Goal: Task Accomplishment & Management: Manage account settings

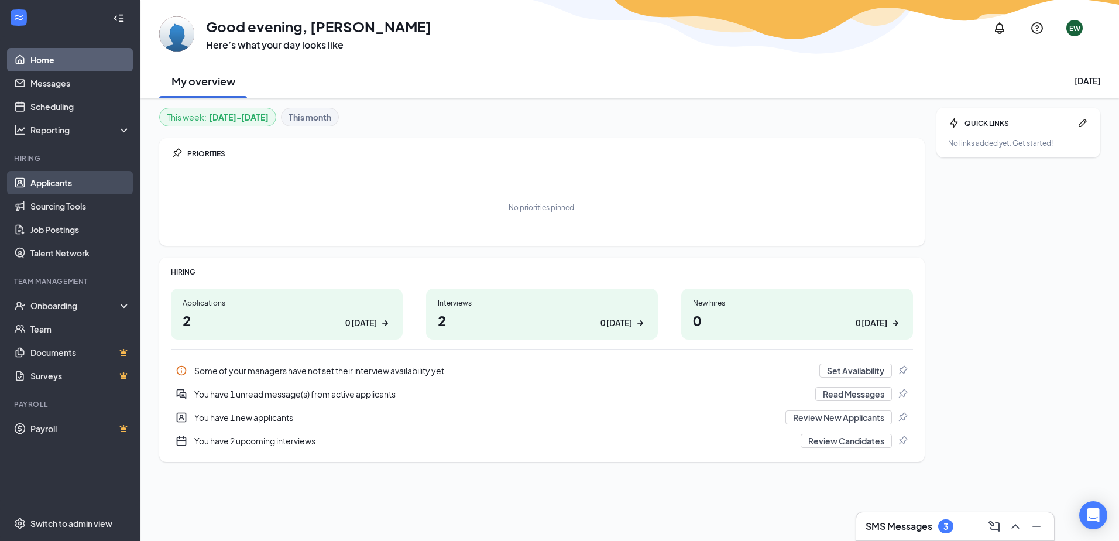
click at [41, 172] on link "Applicants" at bounding box center [80, 182] width 100 height 23
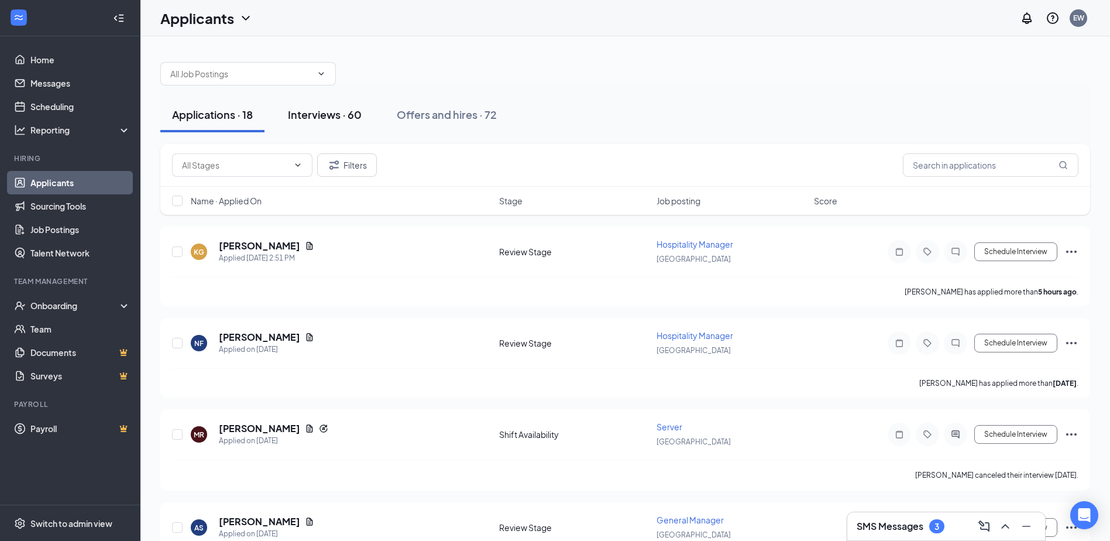
click at [344, 119] on div "Interviews · 60" at bounding box center [325, 114] width 74 height 15
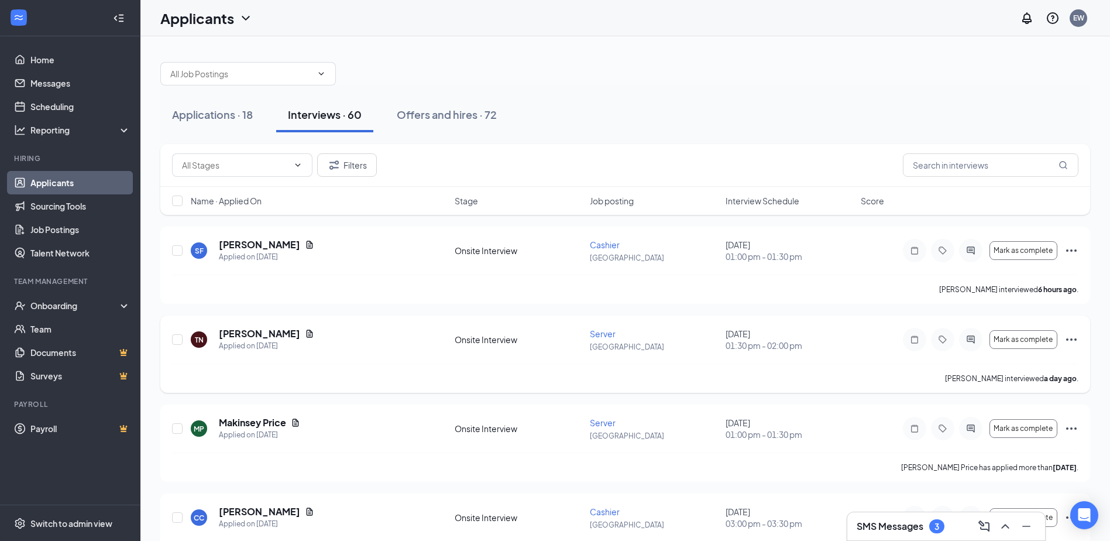
click at [287, 328] on div "[PERSON_NAME]" at bounding box center [266, 333] width 95 height 13
click at [307, 334] on icon "Document" at bounding box center [310, 334] width 6 height 8
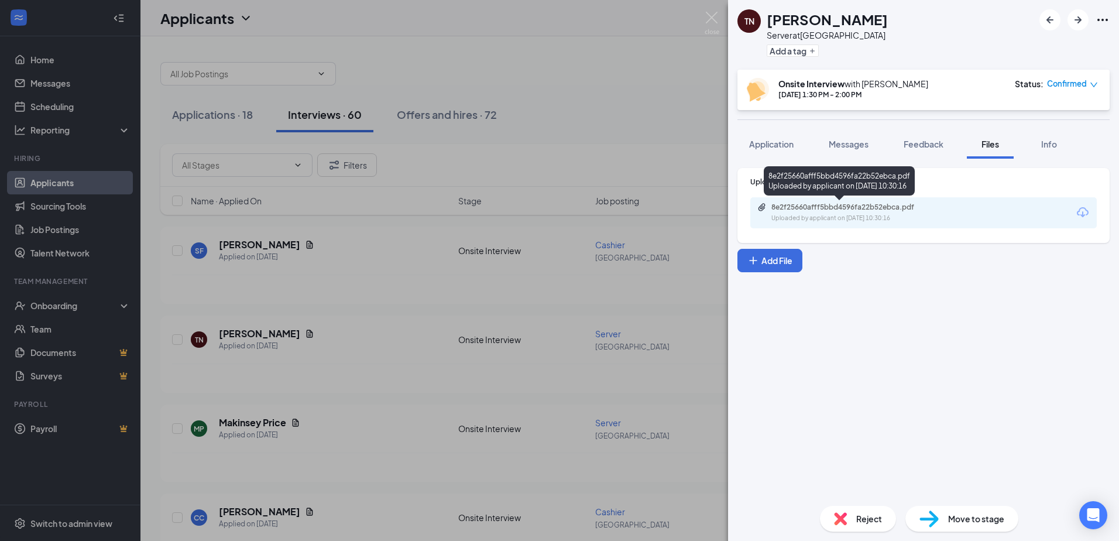
click at [925, 217] on div "Uploaded by applicant on [DATE] 10:30:16" at bounding box center [859, 218] width 176 height 9
click at [647, 368] on div "TN [PERSON_NAME] Server at [GEOGRAPHIC_DATA] Add a tag Onsite Interview with [P…" at bounding box center [559, 270] width 1119 height 541
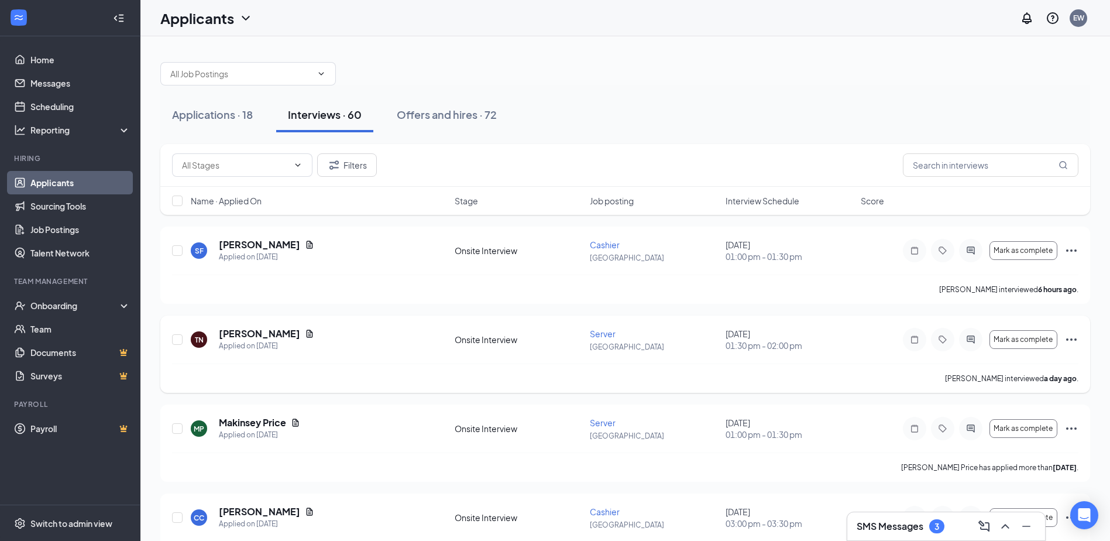
click at [1069, 338] on icon "Ellipses" at bounding box center [1072, 339] width 14 height 14
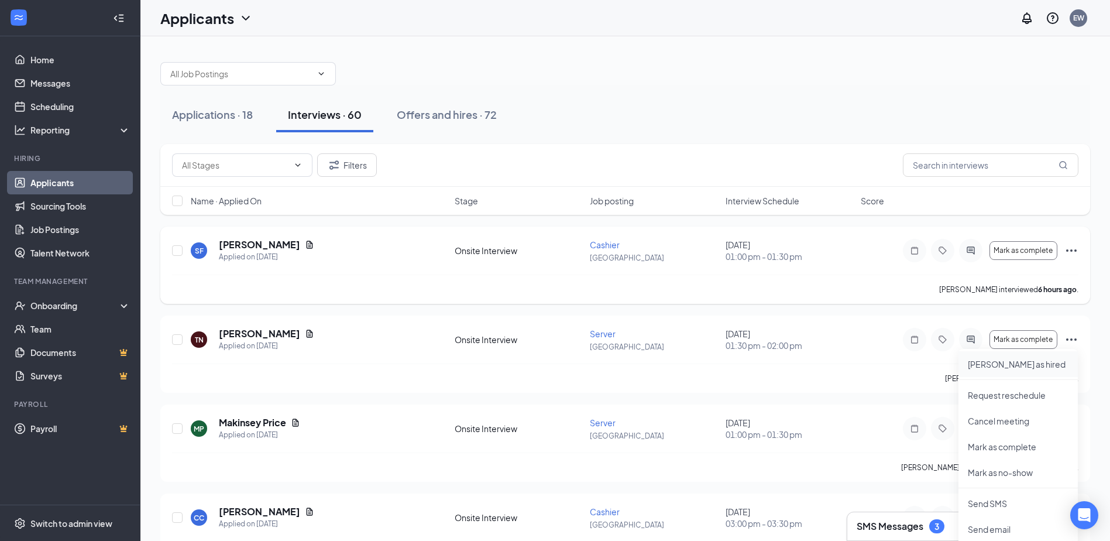
click at [1021, 366] on p "[PERSON_NAME] as hired" at bounding box center [1018, 364] width 101 height 12
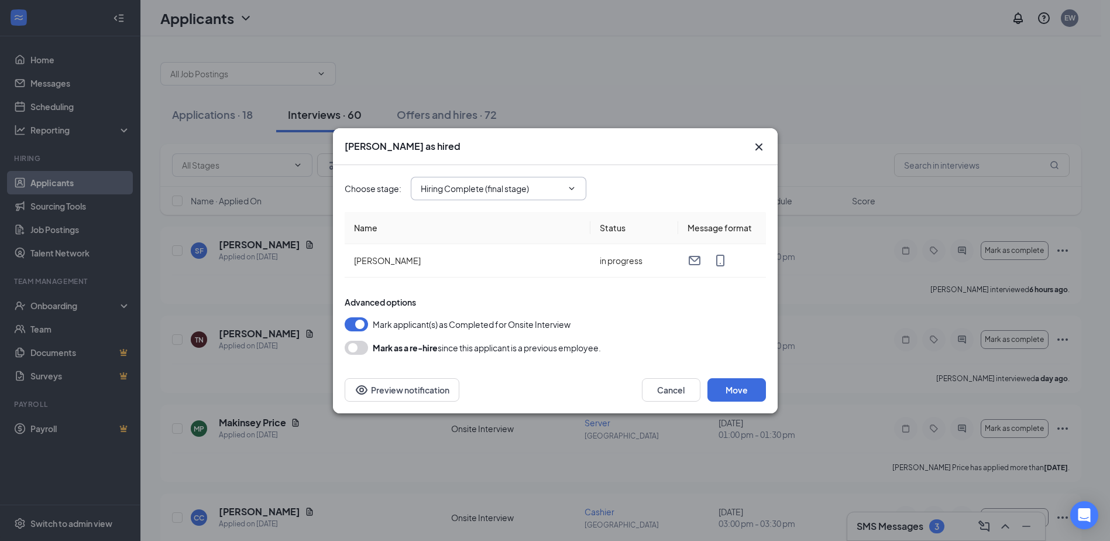
click at [578, 183] on span "Hiring Complete (final stage)" at bounding box center [499, 188] width 176 height 23
click at [718, 386] on button "Move" at bounding box center [737, 389] width 59 height 23
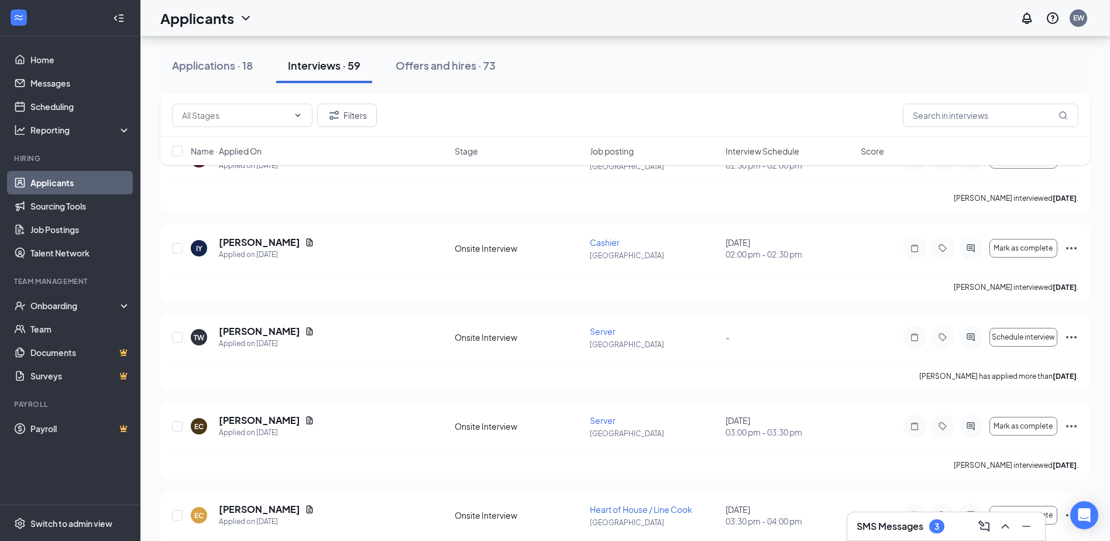
scroll to position [1522, 0]
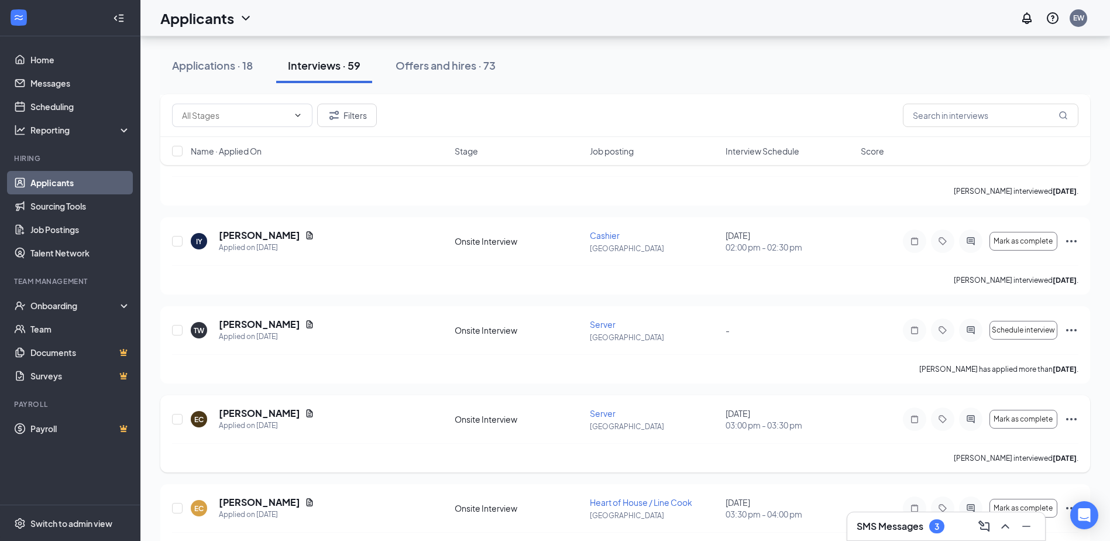
click at [1070, 419] on icon "Ellipses" at bounding box center [1072, 419] width 14 height 14
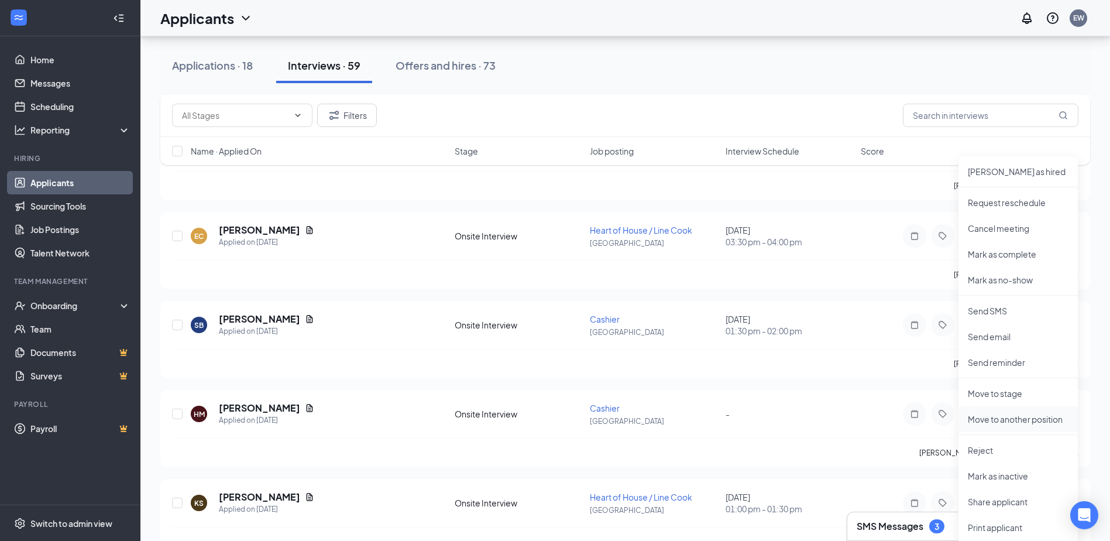
scroll to position [1815, 0]
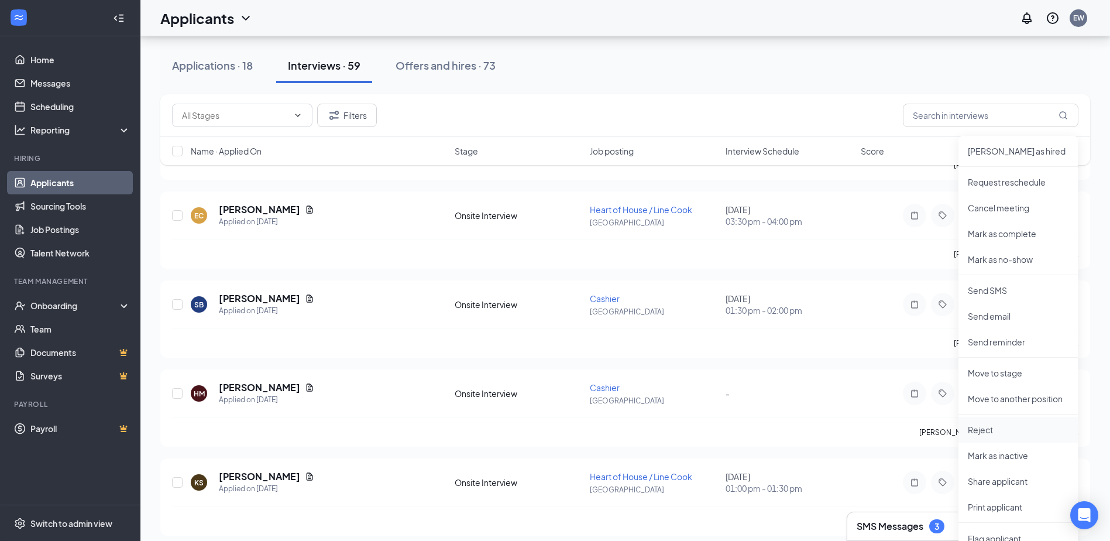
click at [1006, 431] on p "Reject" at bounding box center [1018, 430] width 101 height 12
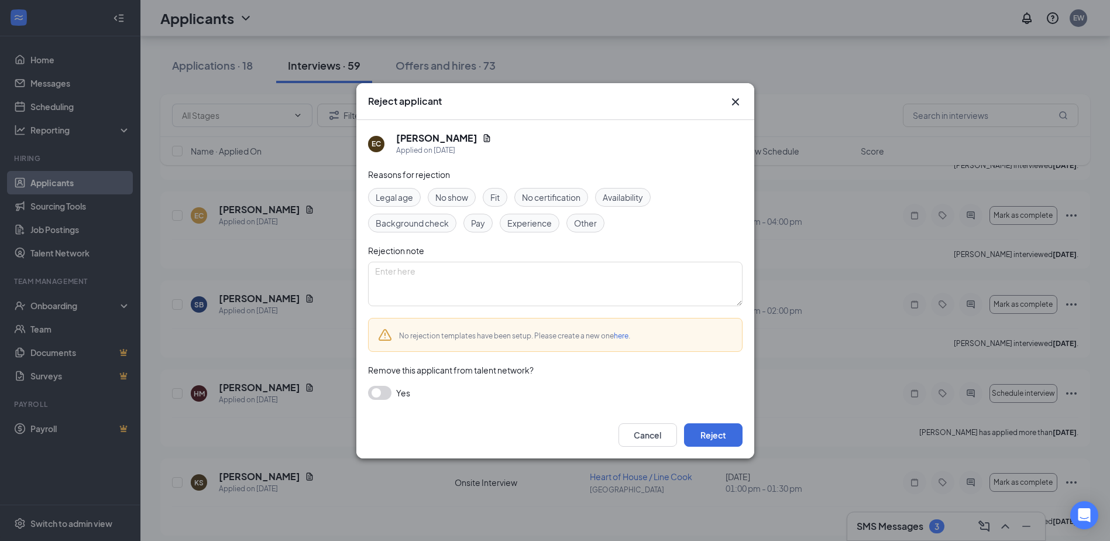
click at [591, 225] on span "Other" at bounding box center [585, 223] width 23 height 13
click at [382, 272] on textarea at bounding box center [555, 284] width 375 height 44
paste textarea "Dear (Name), We thank you for your interest in the Server Position at Buffalo W…"
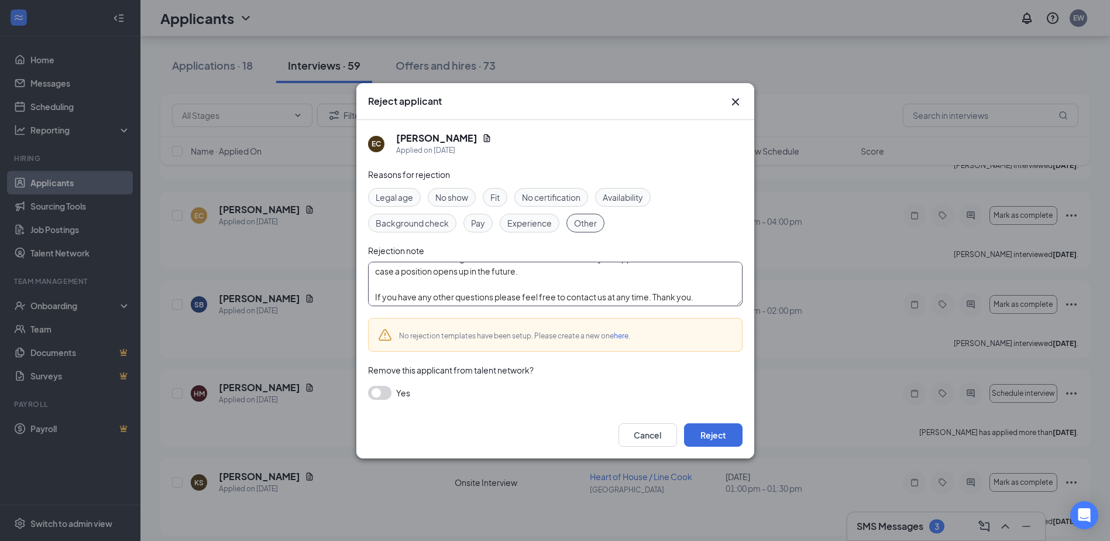
scroll to position [0, 0]
drag, startPoint x: 422, startPoint y: 270, endPoint x: 441, endPoint y: 287, distance: 25.7
click at [421, 271] on textarea "Dear (Name), We thank you for your interest in the Server Position at Buffalo W…" at bounding box center [555, 284] width 375 height 44
type textarea "Dear [PERSON_NAME], We thank you for your interest in the Server Position at Bu…"
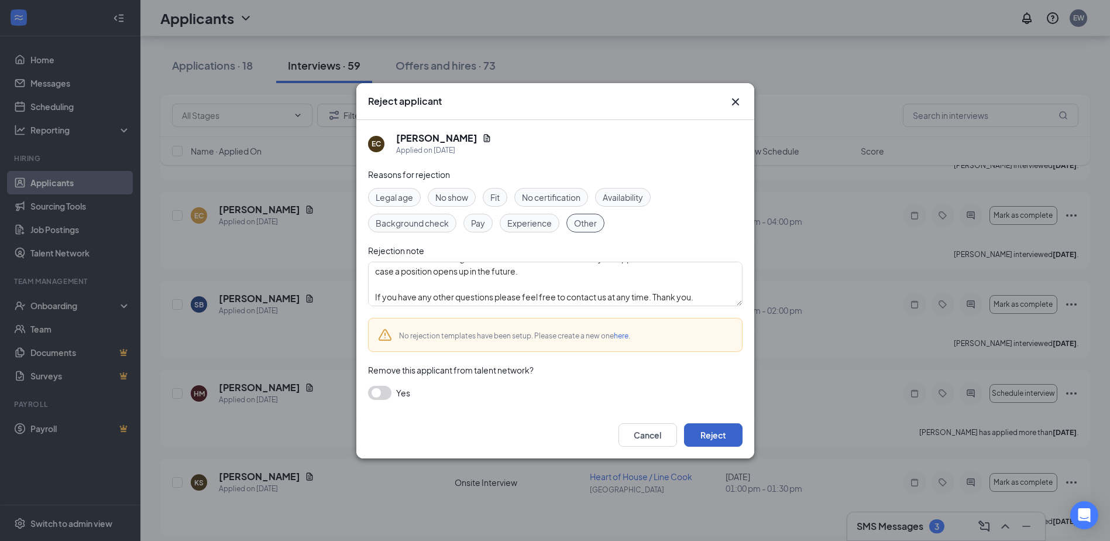
click at [705, 427] on button "Reject" at bounding box center [713, 434] width 59 height 23
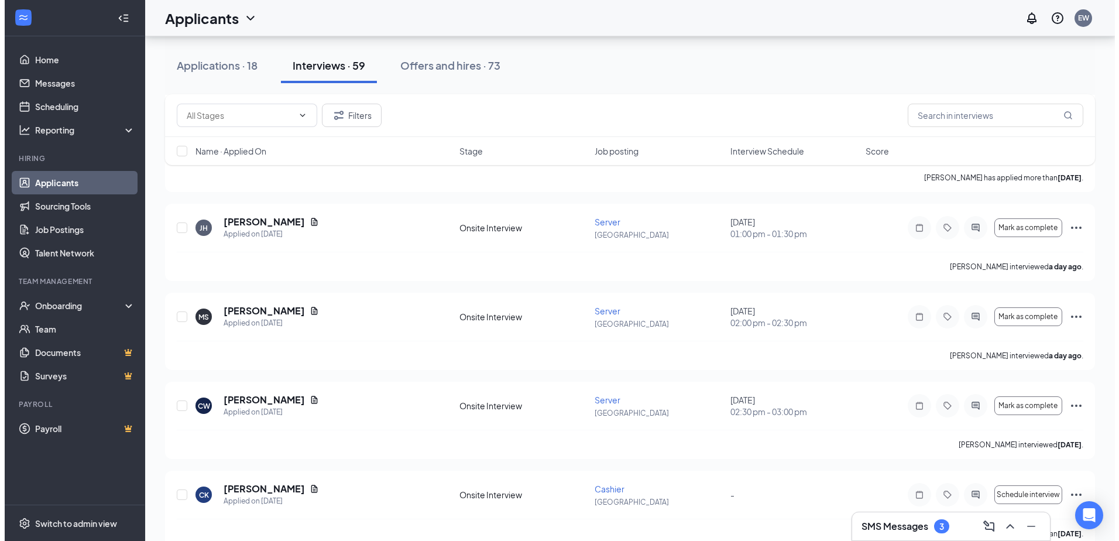
scroll to position [234, 0]
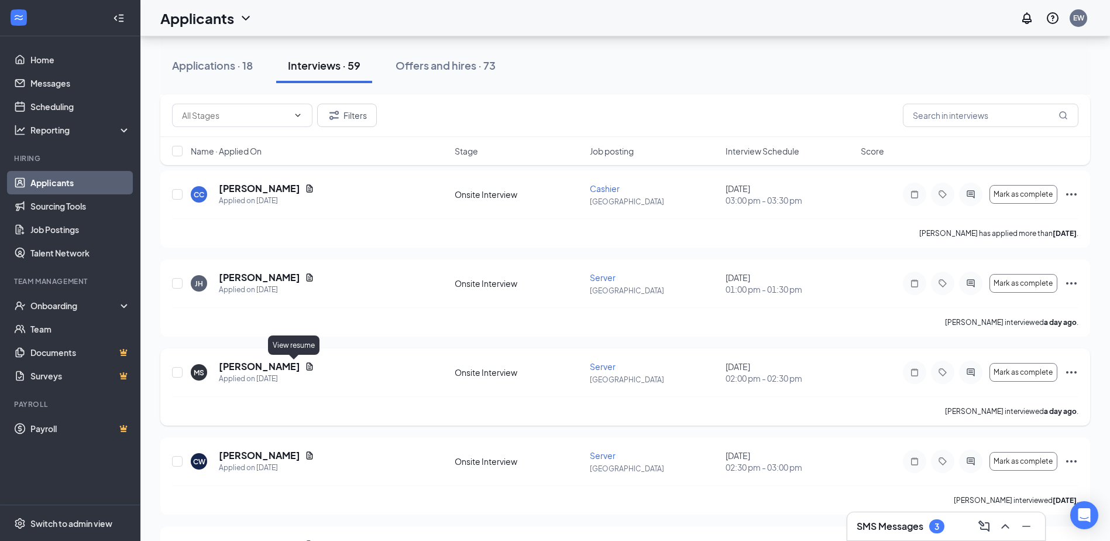
click at [307, 365] on icon "Document" at bounding box center [310, 366] width 6 height 8
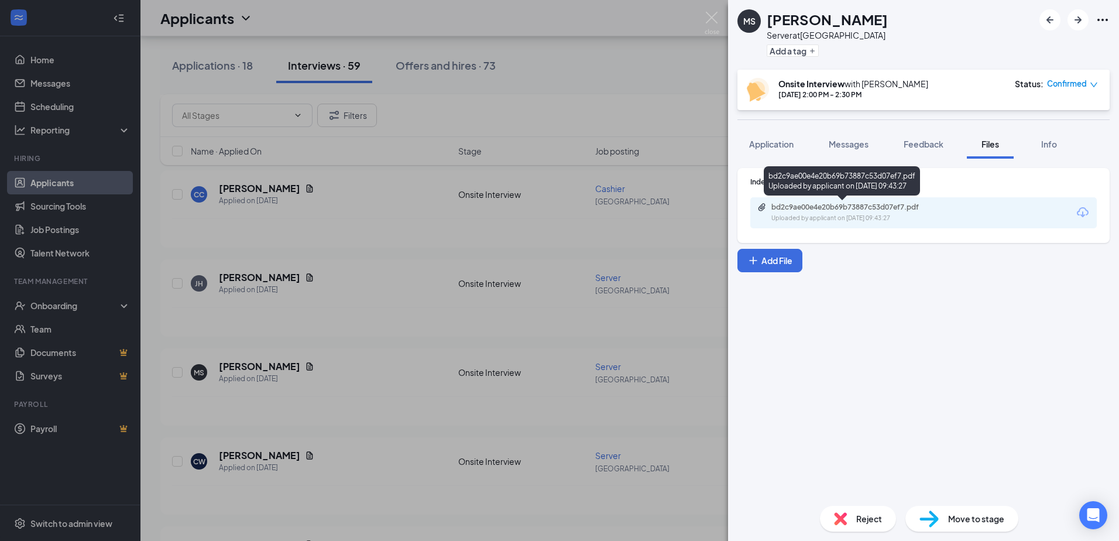
click at [855, 208] on div "bd2c9ae00e4e20b69b73887c53d07ef7.pdf" at bounding box center [853, 207] width 164 height 9
click at [849, 512] on div "Reject" at bounding box center [858, 519] width 76 height 26
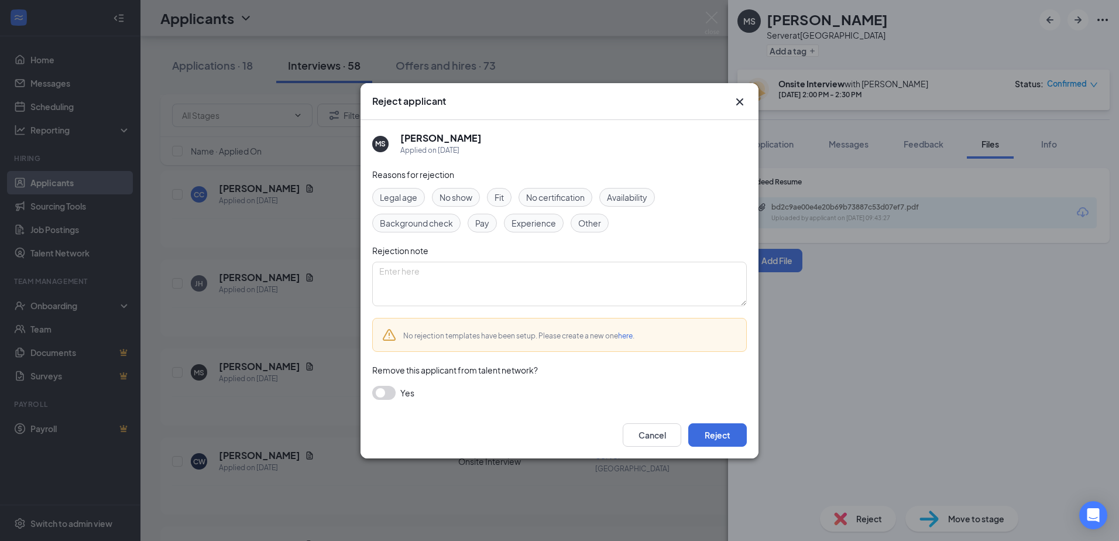
click at [582, 219] on span "Other" at bounding box center [589, 223] width 23 height 13
click at [407, 272] on textarea at bounding box center [559, 284] width 375 height 44
paste textarea "Dear (Name), We thank you for your interest in the Server Position at Buffalo W…"
click at [427, 272] on textarea "Dear (Name), We thank you for your interest in the Server Position at Buffalo W…" at bounding box center [559, 284] width 375 height 44
type textarea "Dear [PERSON_NAME], We thank you for your interest in the Server Position at Bu…"
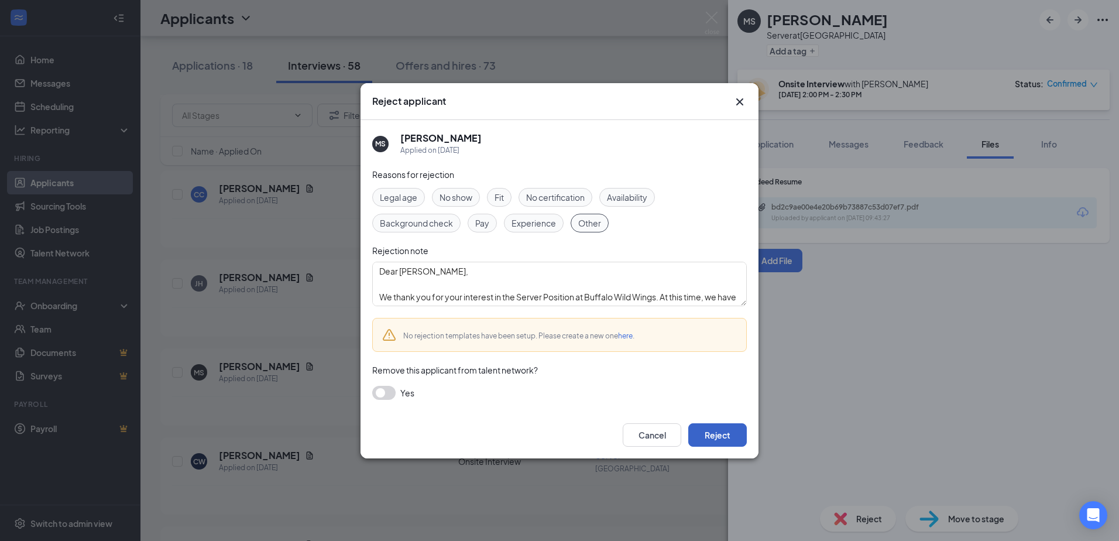
click at [711, 430] on button "Reject" at bounding box center [717, 434] width 59 height 23
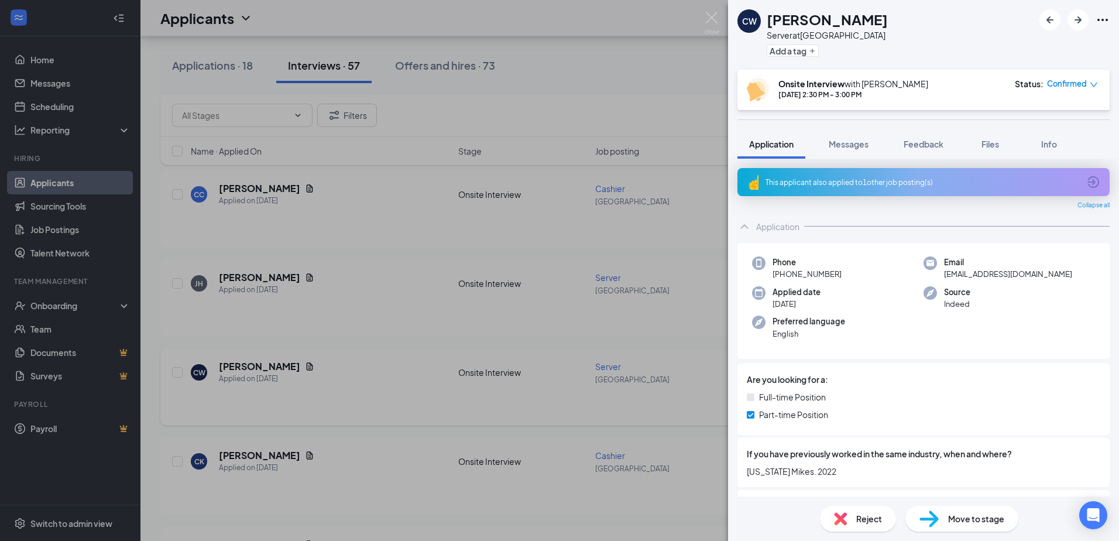
click at [710, 287] on div "CW [PERSON_NAME] Server at [GEOGRAPHIC_DATA] Add a tag Onsite Interview with [P…" at bounding box center [559, 270] width 1119 height 541
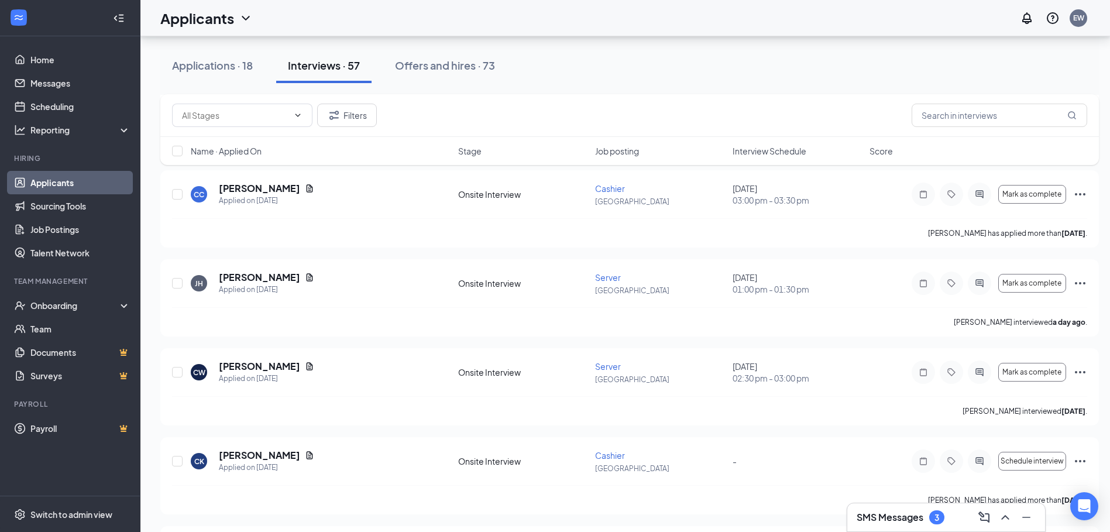
click at [918, 514] on h3 "SMS Messages" at bounding box center [890, 517] width 67 height 13
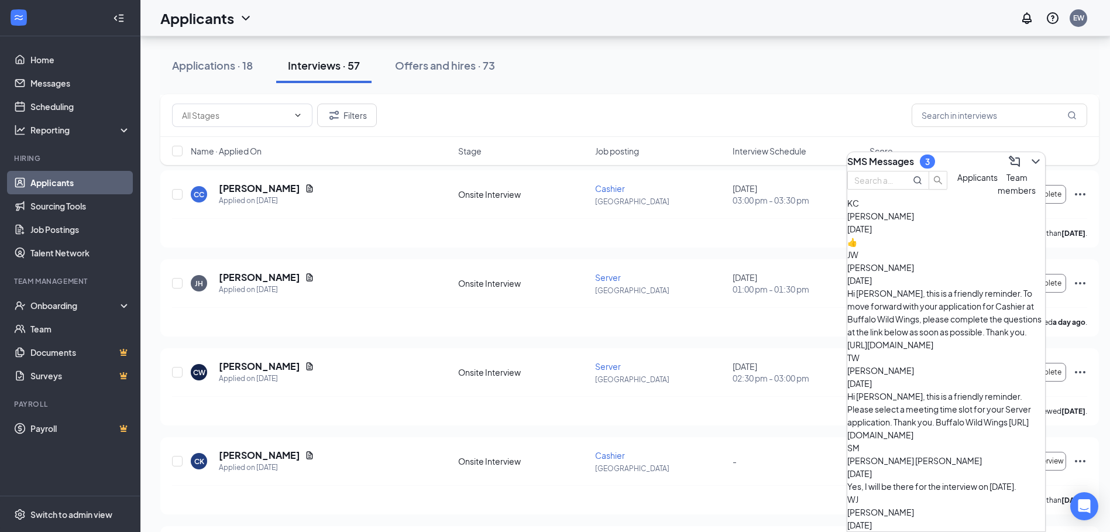
click at [952, 248] on div "👍" at bounding box center [947, 241] width 198 height 13
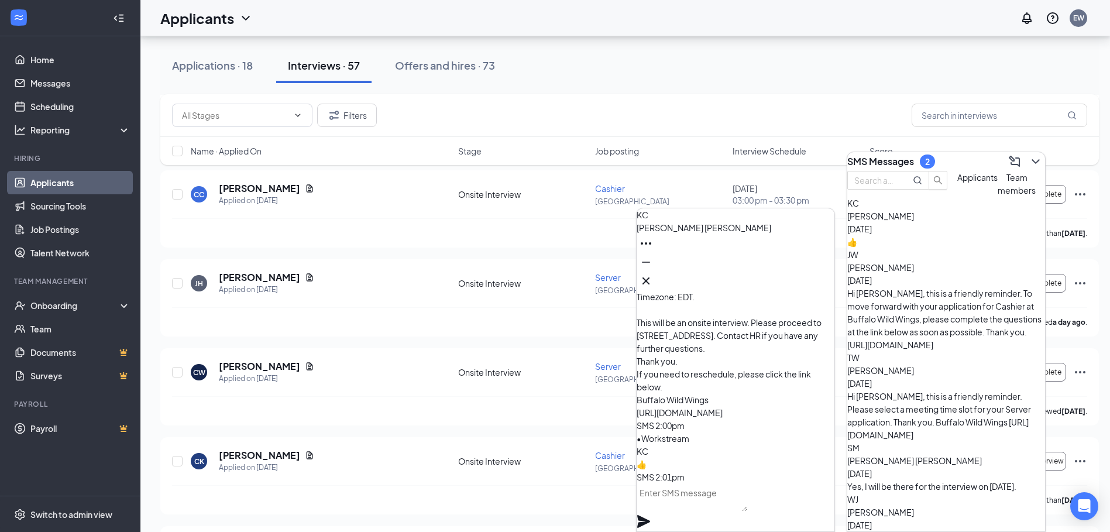
scroll to position [-117, 0]
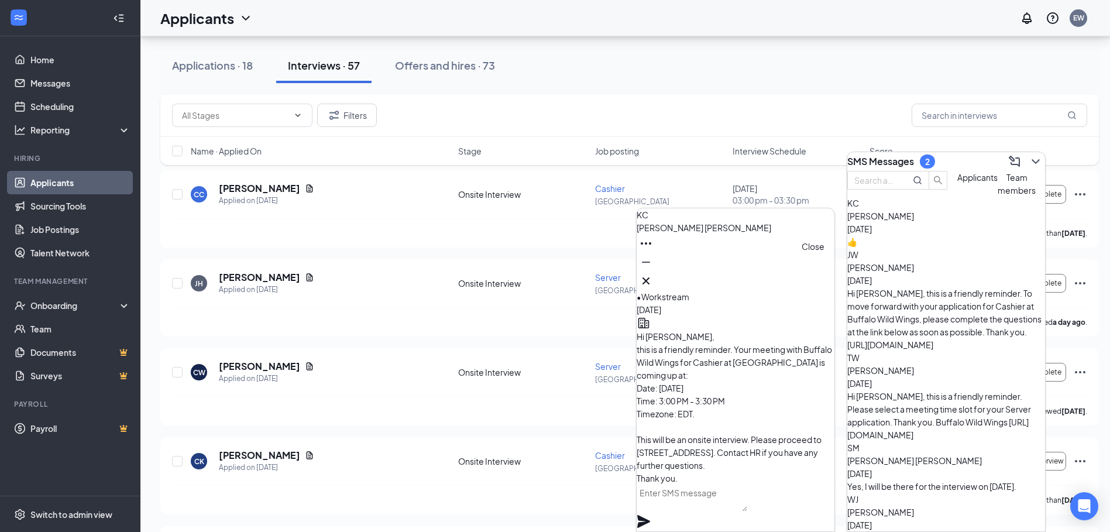
click at [653, 277] on icon "Cross" at bounding box center [646, 281] width 14 height 14
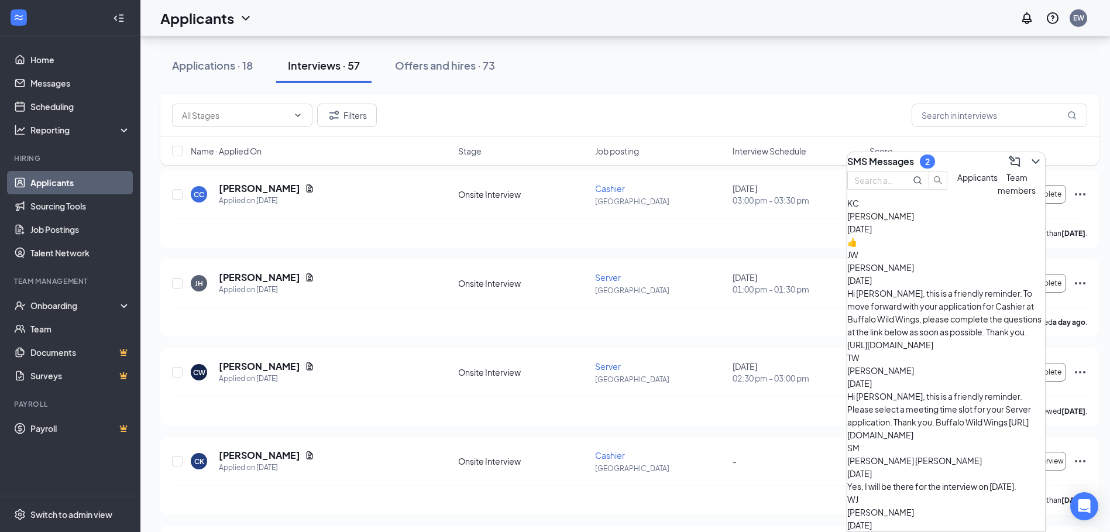
click at [998, 195] on span "Team members" at bounding box center [1017, 183] width 38 height 23
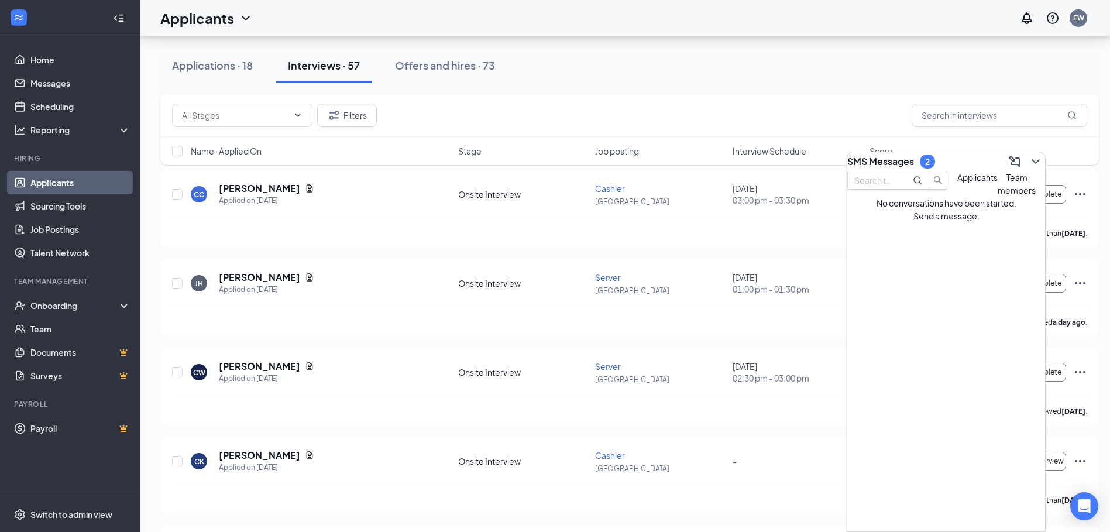
click at [958, 183] on span "Applicants" at bounding box center [978, 177] width 40 height 11
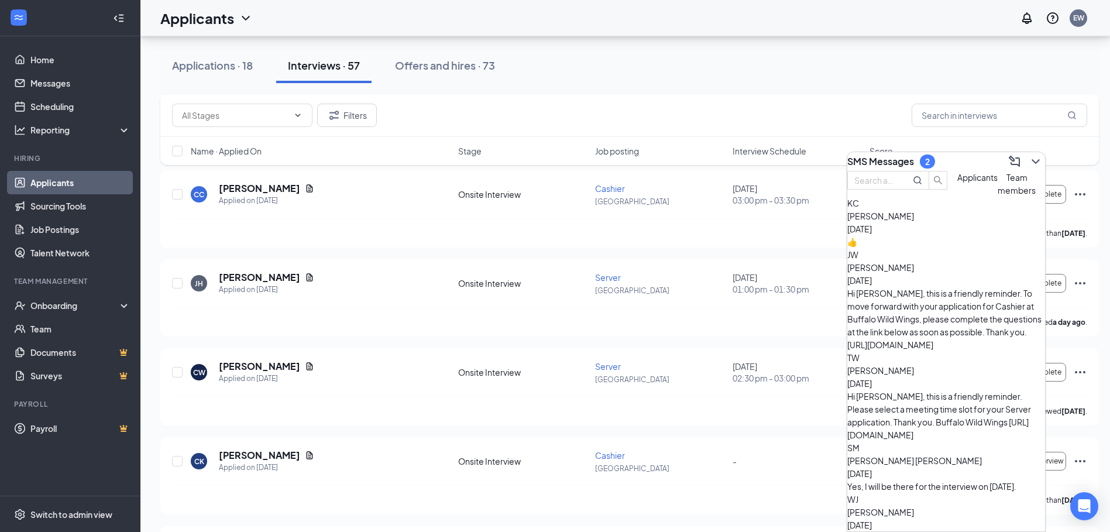
click at [1033, 155] on icon "ChevronDown" at bounding box center [1036, 162] width 14 height 14
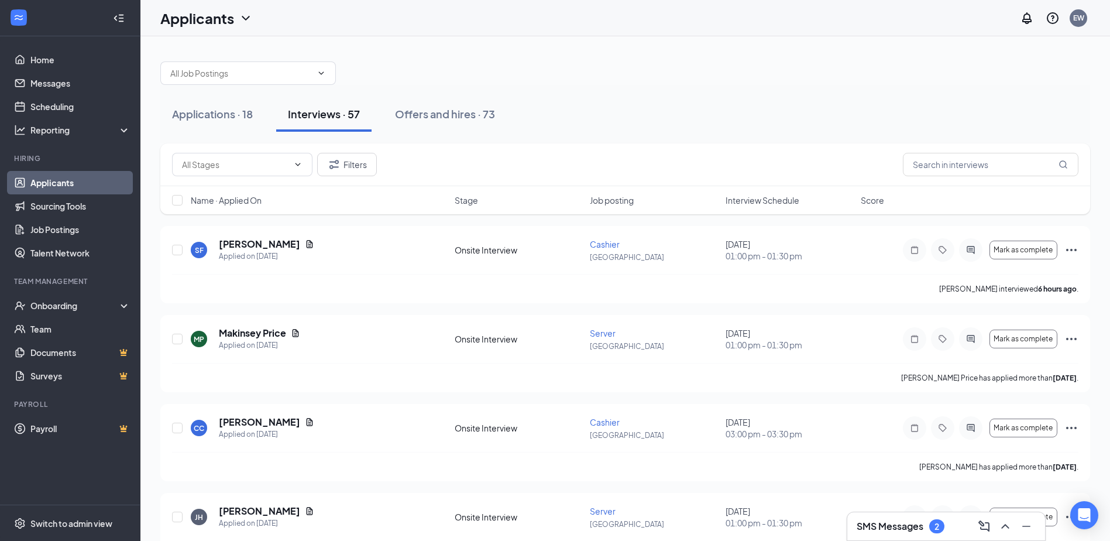
scroll to position [0, 0]
